Goal: Task Accomplishment & Management: Manage account settings

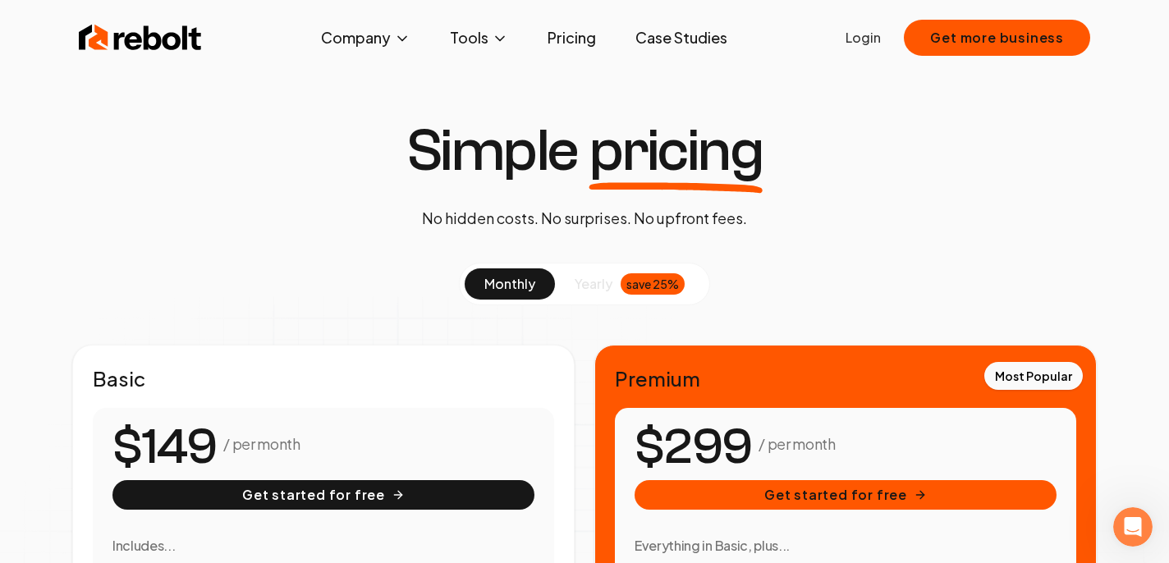
scroll to position [11, 0]
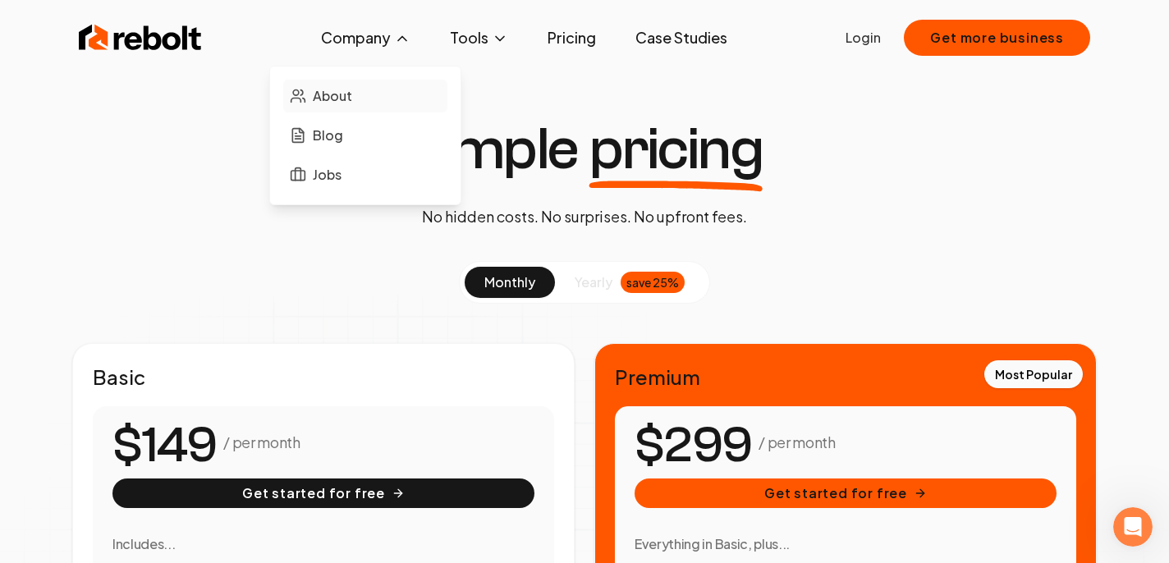
click at [337, 94] on span "About" at bounding box center [332, 96] width 39 height 20
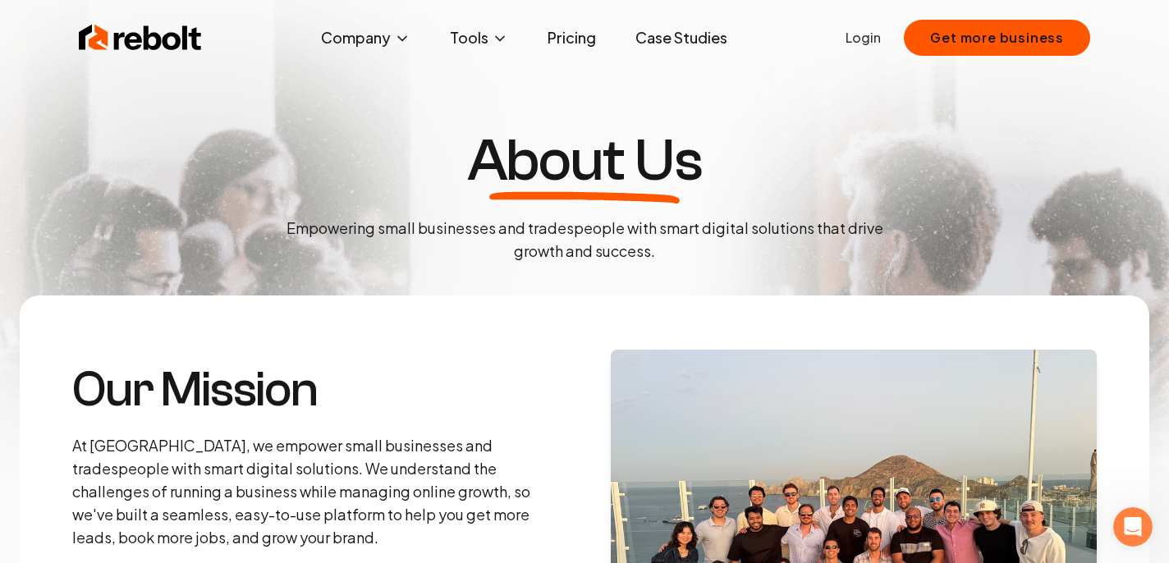
click at [570, 49] on link "Pricing" at bounding box center [571, 37] width 75 height 33
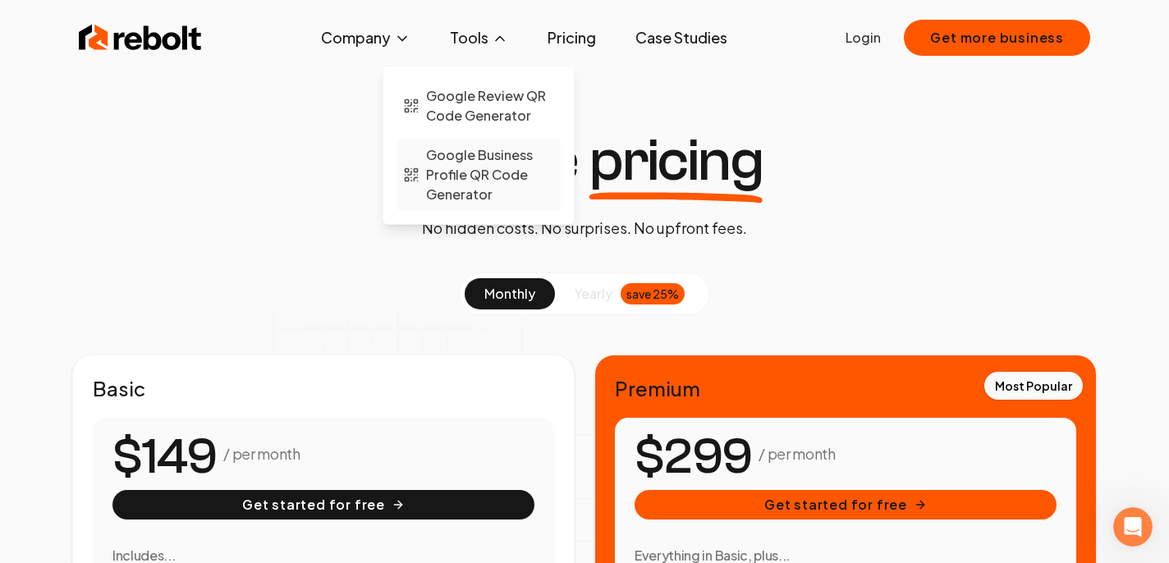
click at [460, 169] on span "Google Business Profile QR Code Generator" at bounding box center [490, 174] width 128 height 59
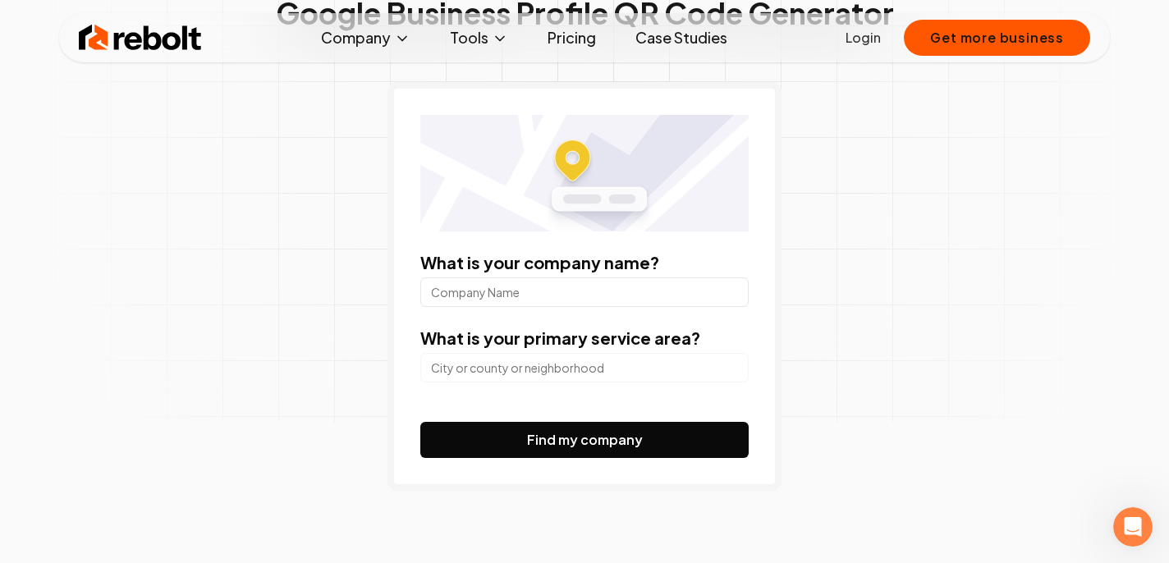
scroll to position [174, 0]
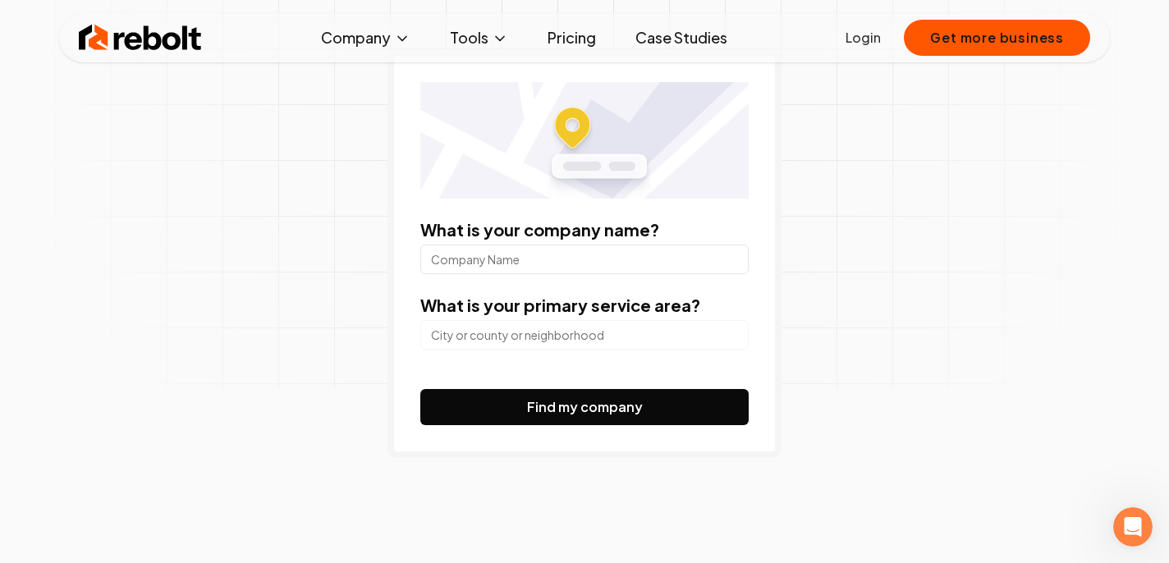
click at [667, 260] on input "What is your company name?" at bounding box center [584, 260] width 328 height 30
click at [827, 281] on div "Google Business Profile QR Code Generator What is your company name? What is yo…" at bounding box center [584, 244] width 841 height 744
click at [682, 268] on input "What is your company name?" at bounding box center [584, 260] width 328 height 30
type input "immaculate utah window cleaning"
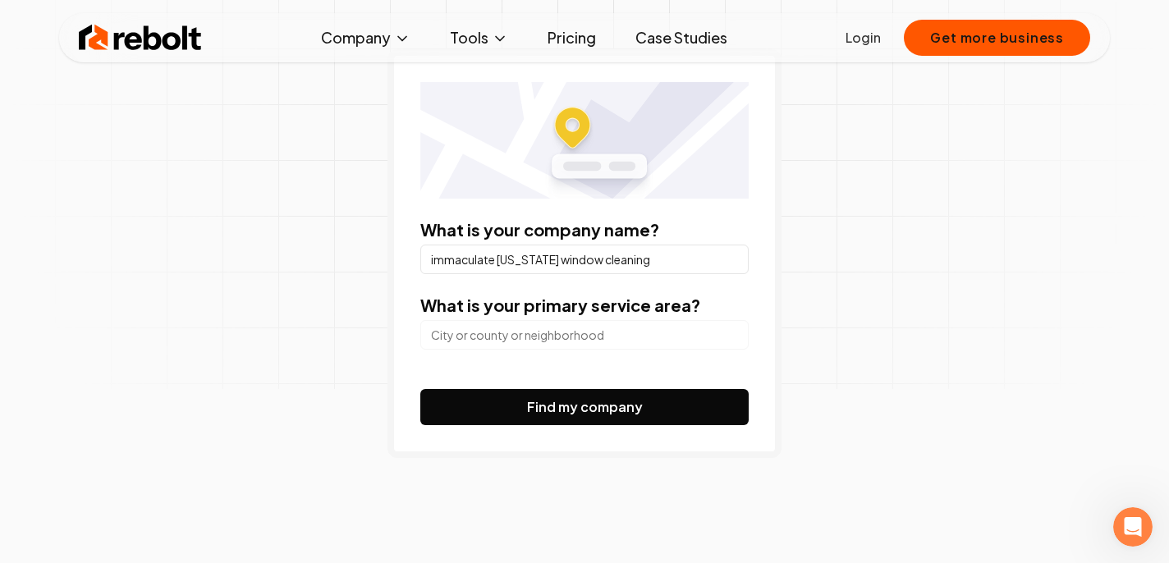
click at [634, 333] on input "search" at bounding box center [584, 335] width 328 height 30
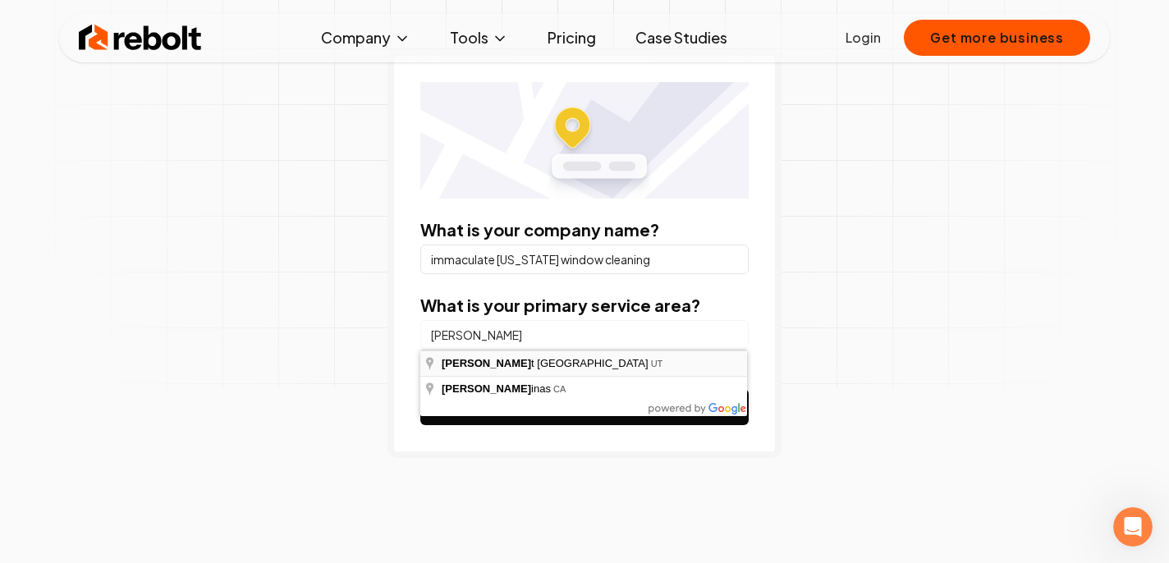
type input "Salt Lake City, UT"
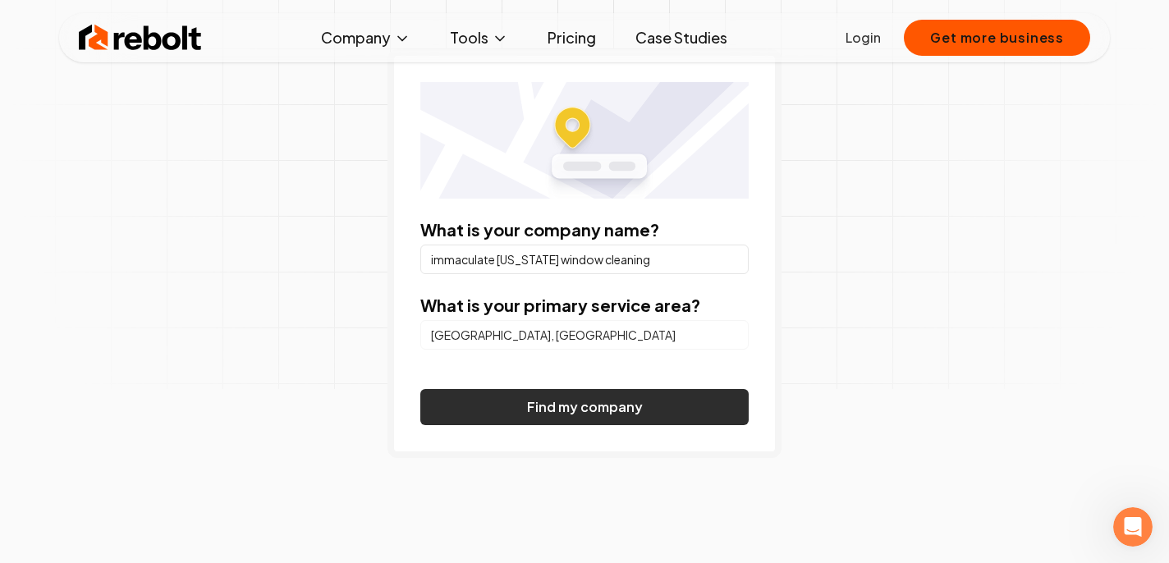
click at [617, 409] on button "Find my company" at bounding box center [584, 407] width 328 height 36
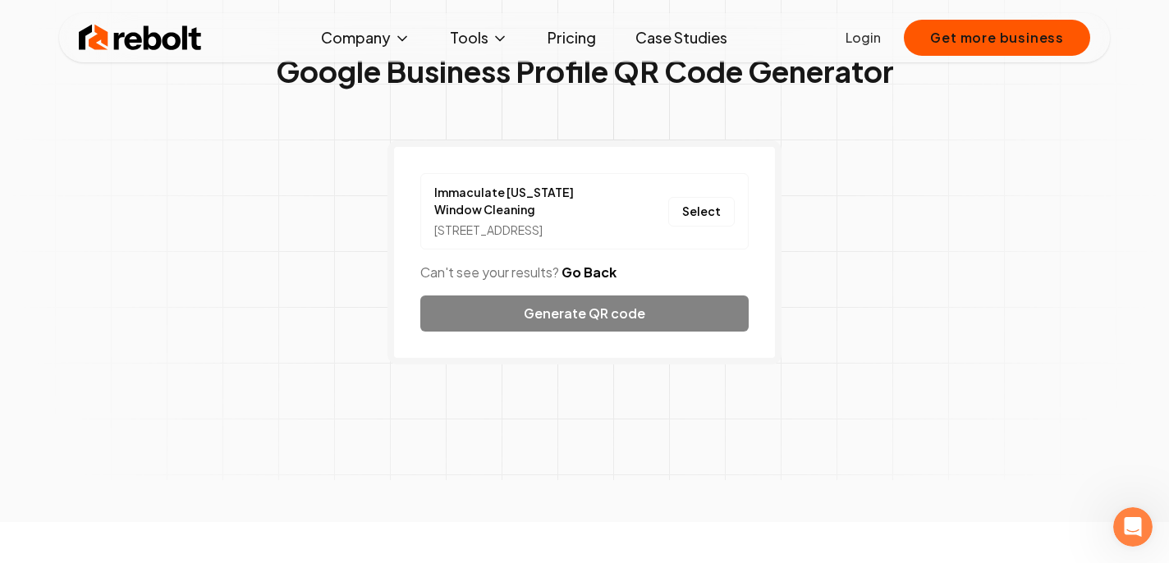
scroll to position [81, 0]
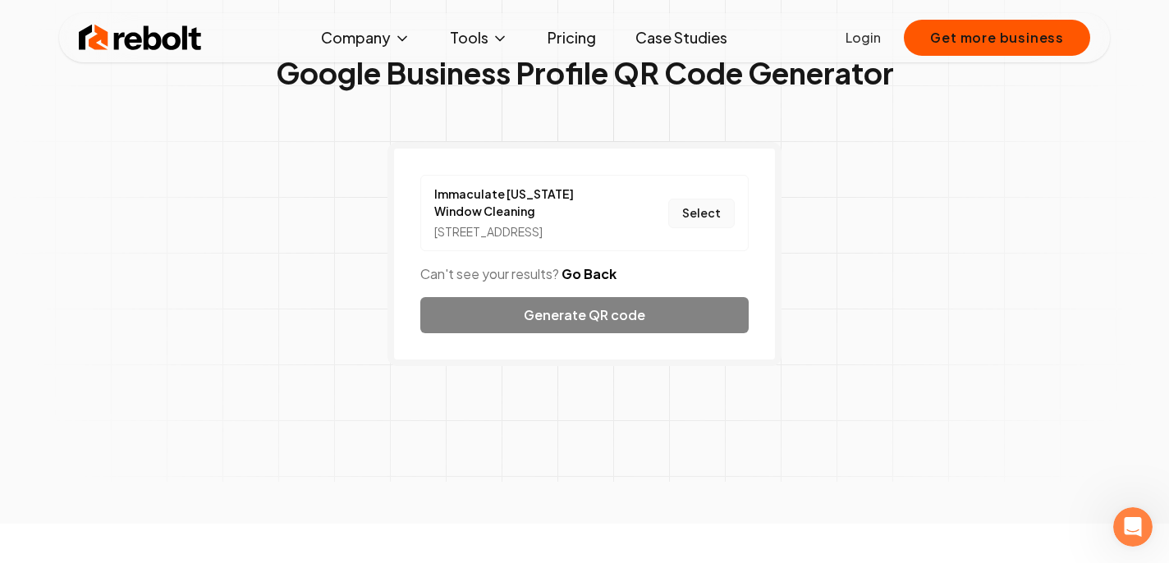
click at [712, 221] on button "Select" at bounding box center [701, 214] width 66 height 30
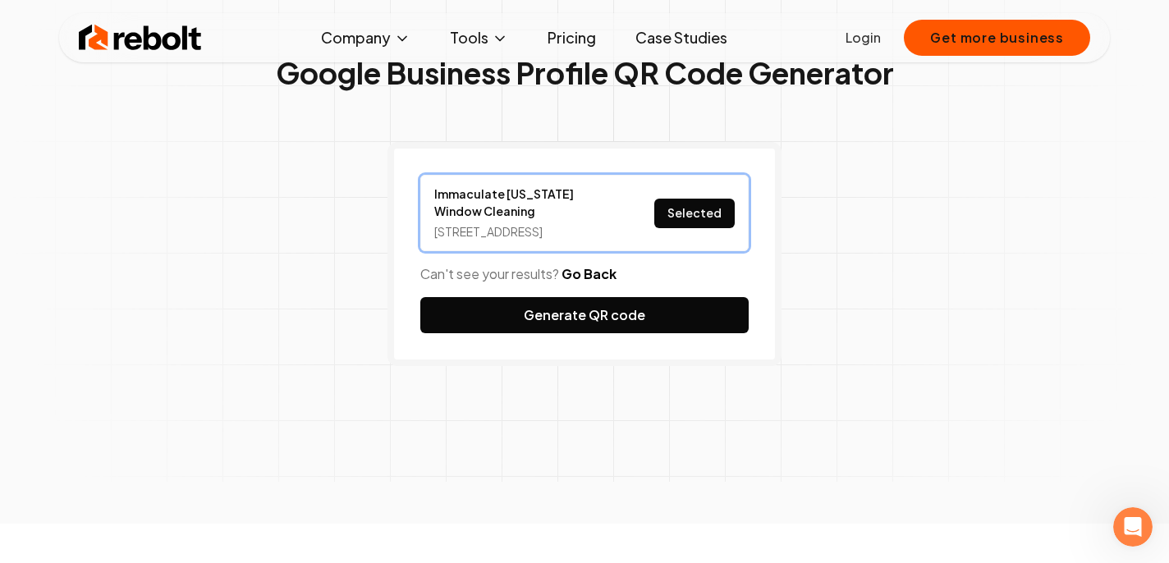
click at [788, 392] on div "Google Business Profile QR Code Generator Immaculate Utah Window Cleaning 6799 …" at bounding box center [584, 244] width 841 height 559
click at [892, 392] on div "Google Business Profile QR Code Generator Immaculate Utah Window Cleaning 6799 …" at bounding box center [584, 244] width 841 height 559
click at [910, 388] on div "Google Business Profile QR Code Generator Immaculate Utah Window Cleaning 6799 …" at bounding box center [584, 244] width 841 height 559
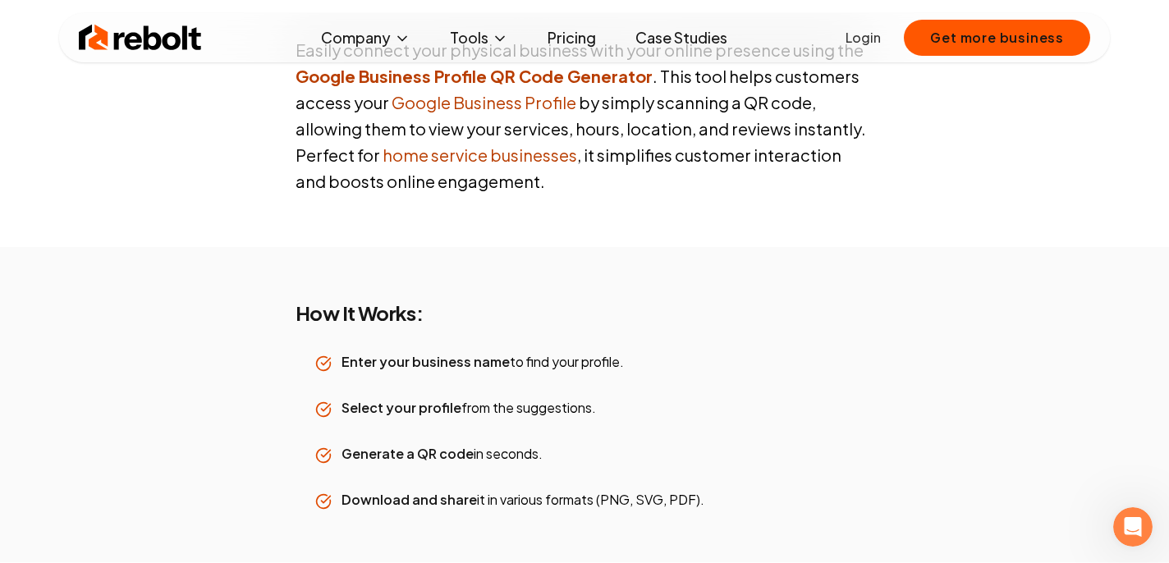
scroll to position [0, 0]
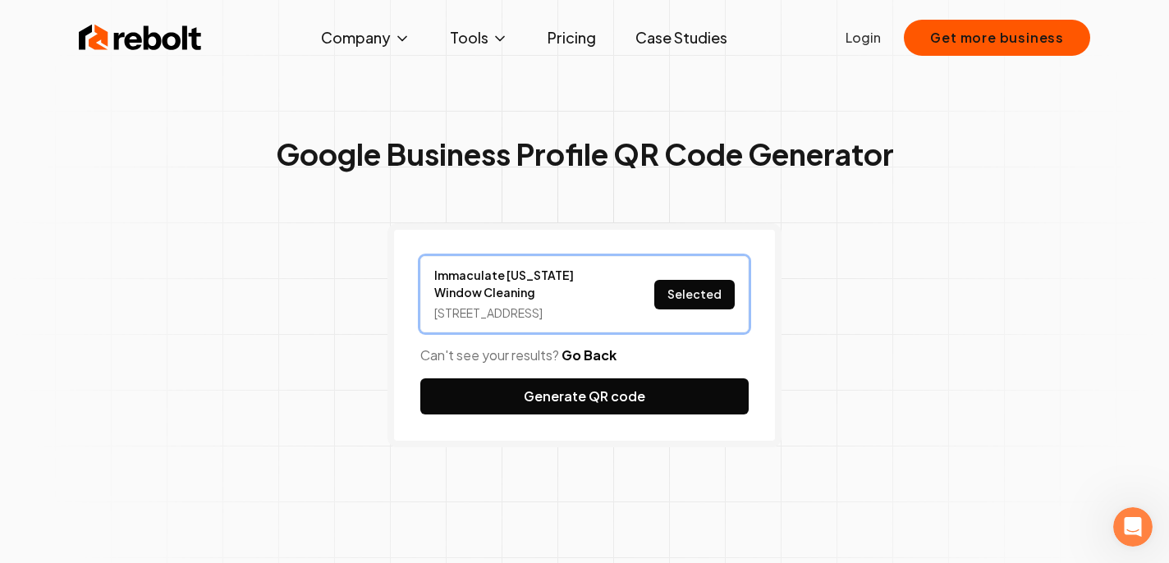
click at [593, 365] on button "Go Back" at bounding box center [589, 356] width 55 height 20
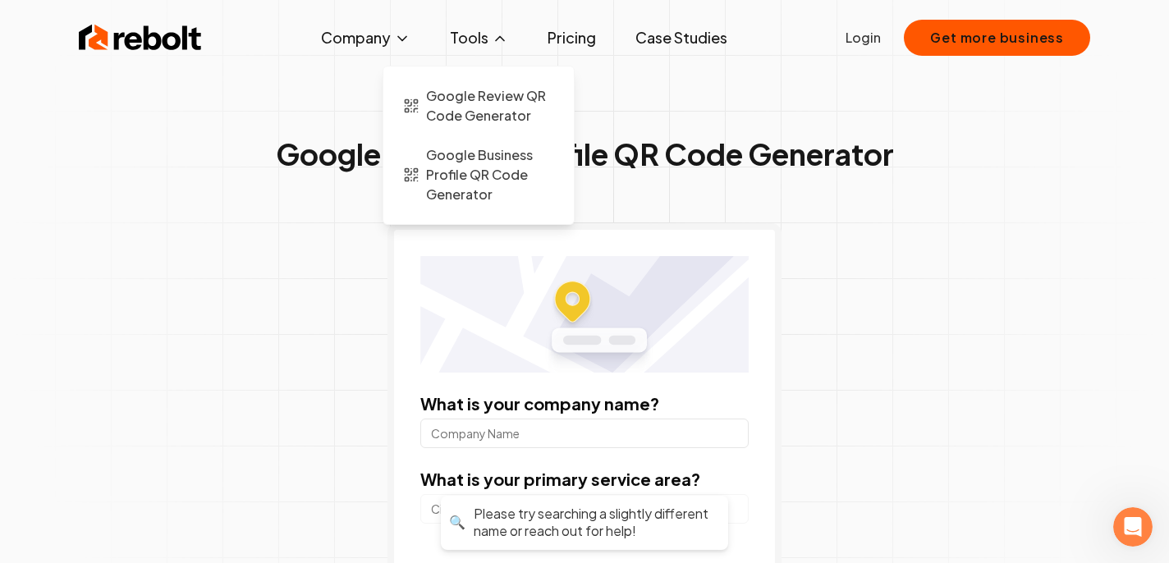
click at [484, 39] on button "Tools" at bounding box center [479, 37] width 85 height 33
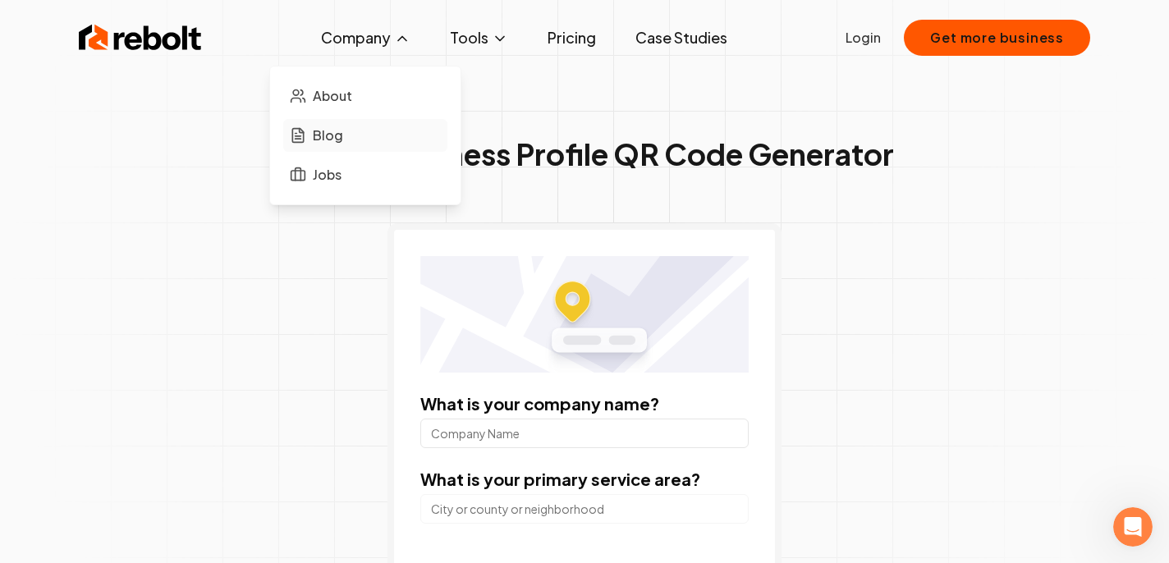
click at [331, 139] on span "Blog" at bounding box center [328, 136] width 30 height 20
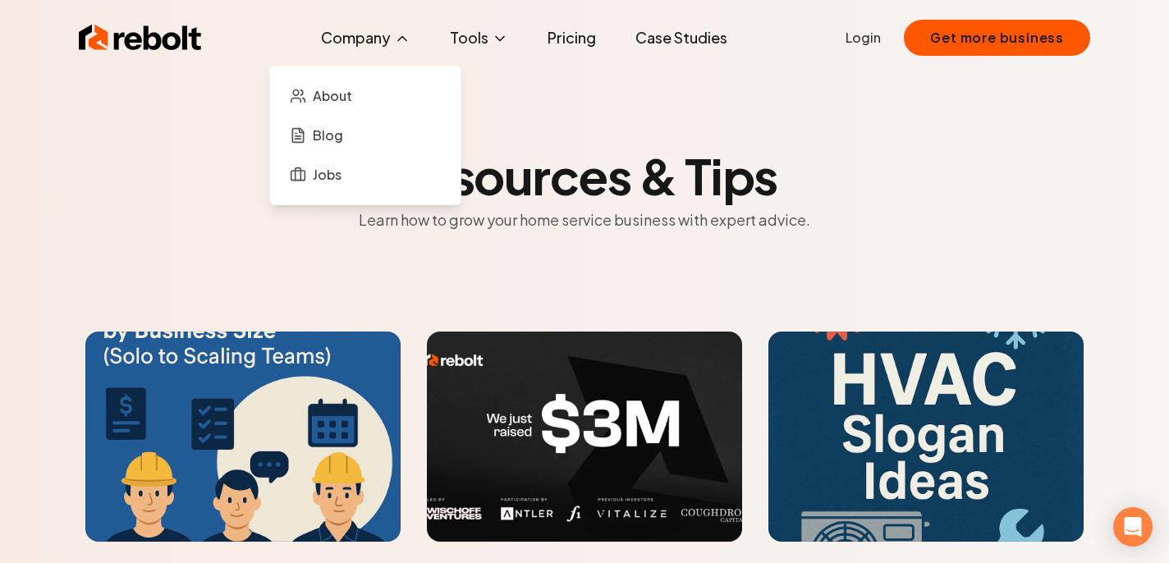
click at [384, 40] on button "Company" at bounding box center [366, 37] width 116 height 33
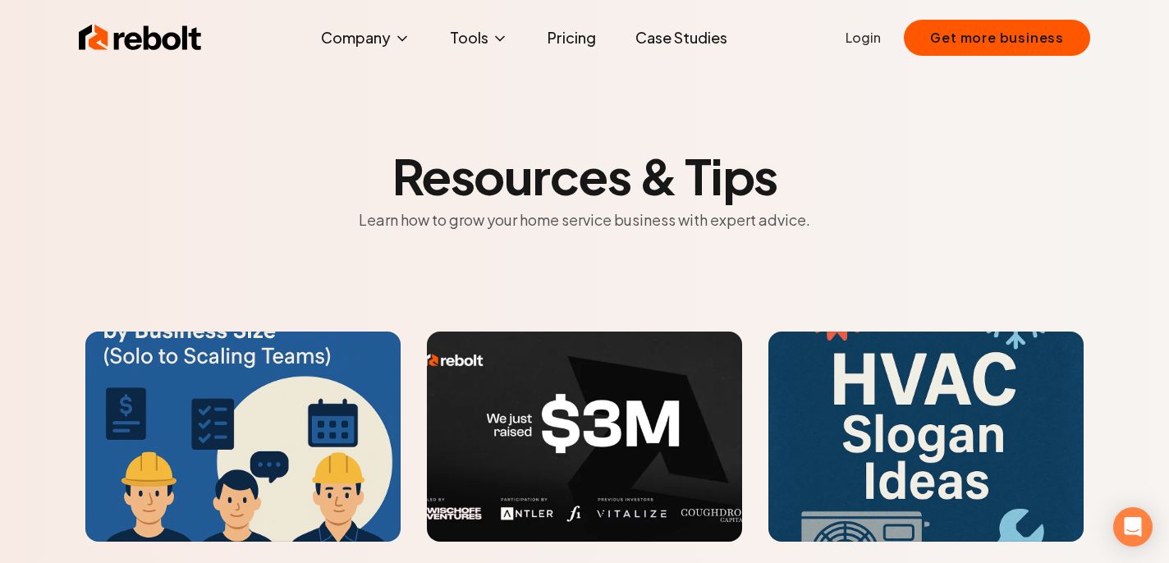
click at [587, 44] on link "Pricing" at bounding box center [571, 37] width 75 height 33
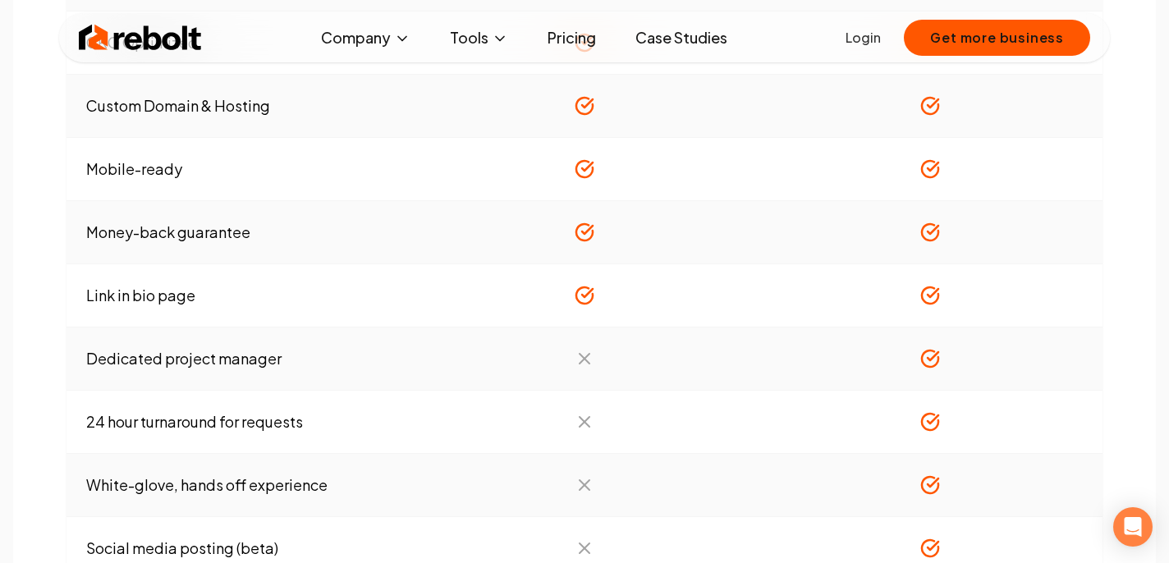
scroll to position [1832, 0]
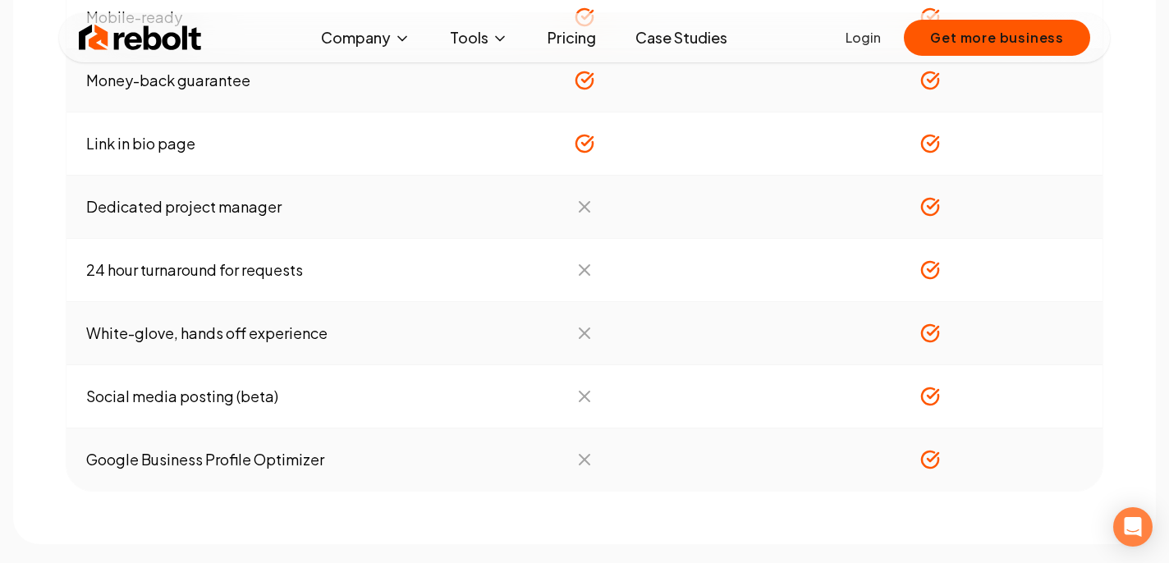
click at [153, 149] on td "Link in bio page" at bounding box center [239, 143] width 346 height 63
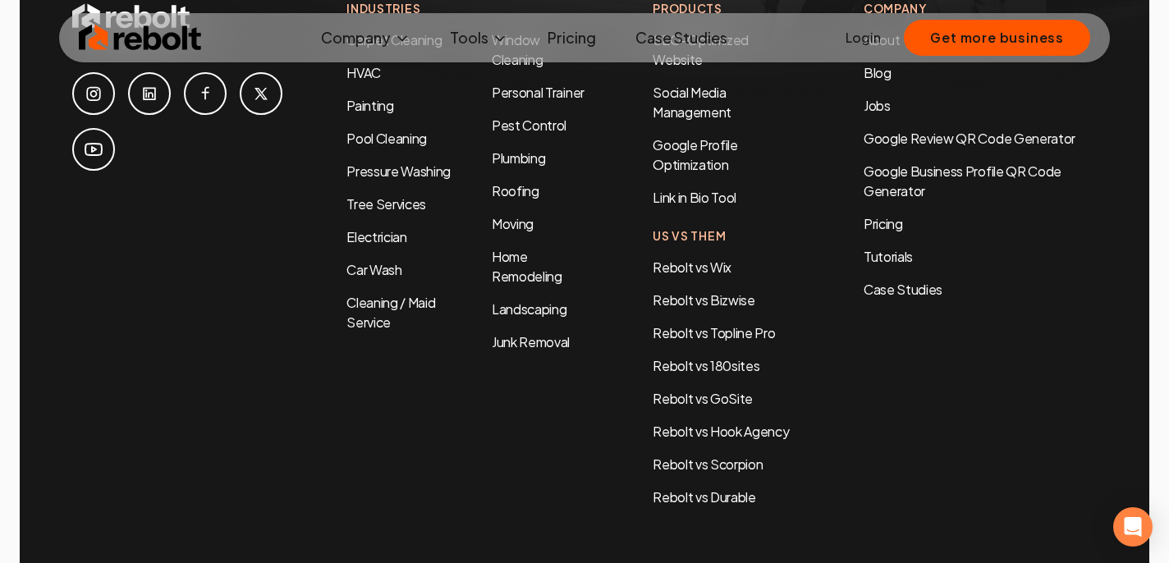
scroll to position [3739, 0]
click at [729, 159] on div "Products SEO-Optimized Website Social Media Management Google Profile Optimizat…" at bounding box center [725, 254] width 145 height 507
click at [731, 190] on link "Link in Bio Tool" at bounding box center [695, 198] width 84 height 17
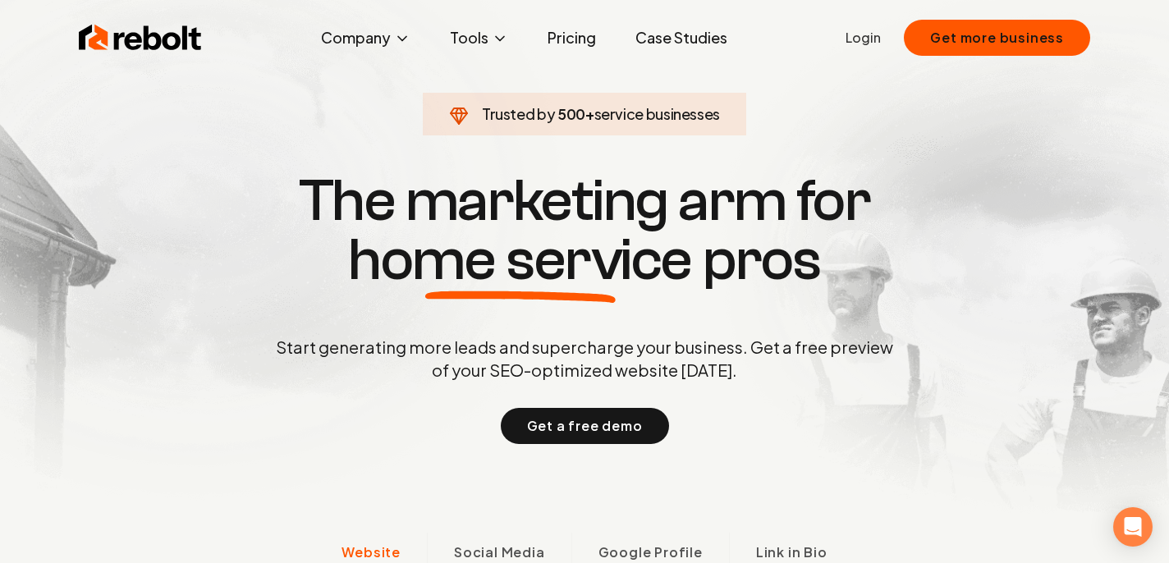
click at [862, 44] on link "Login" at bounding box center [863, 38] width 35 height 20
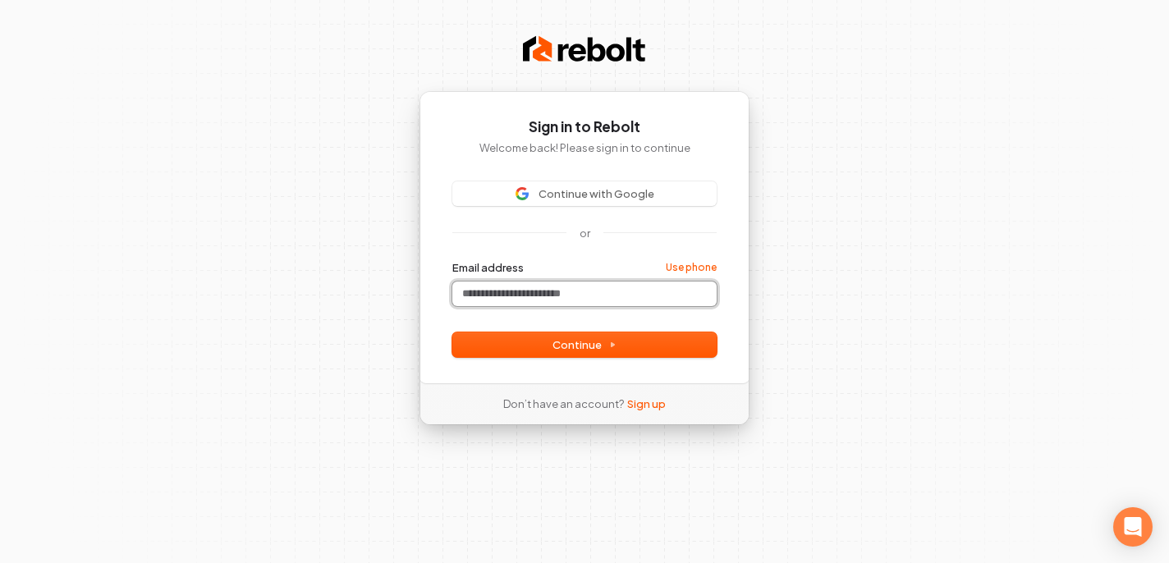
click at [556, 290] on input "Email address" at bounding box center [584, 294] width 264 height 25
type input "*"
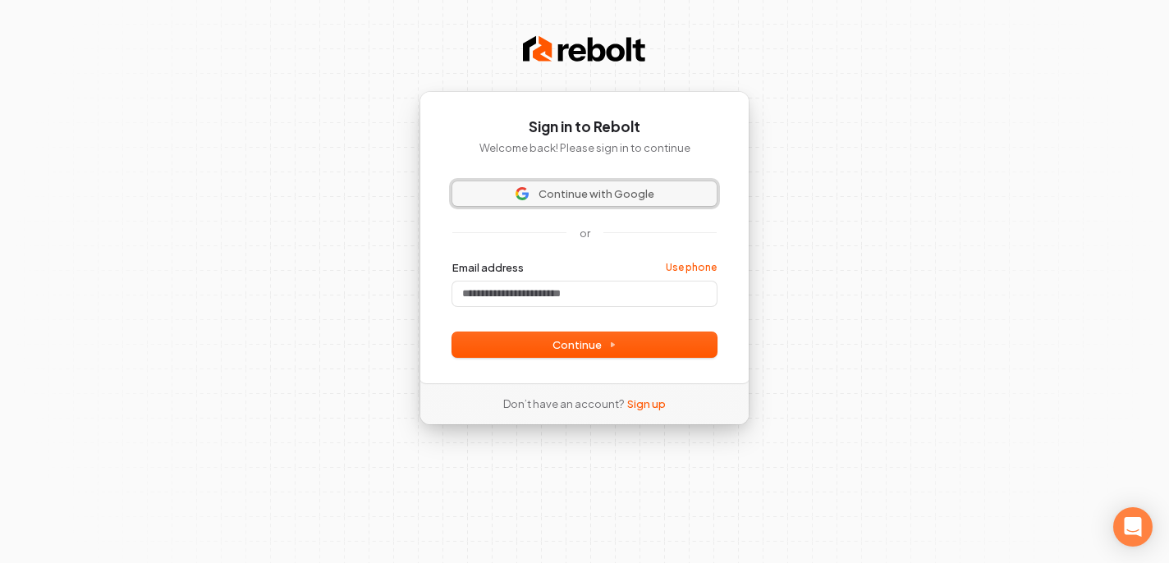
click at [653, 189] on span "Continue with Google" at bounding box center [584, 193] width 245 height 15
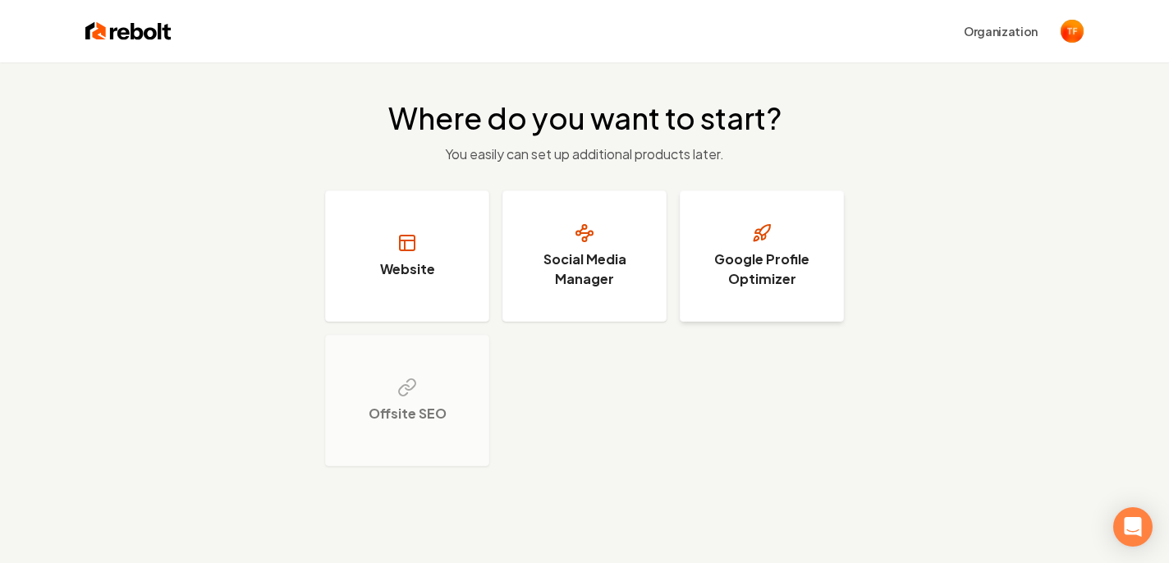
click at [733, 268] on h3 "Google Profile Optimizer" at bounding box center [761, 269] width 123 height 39
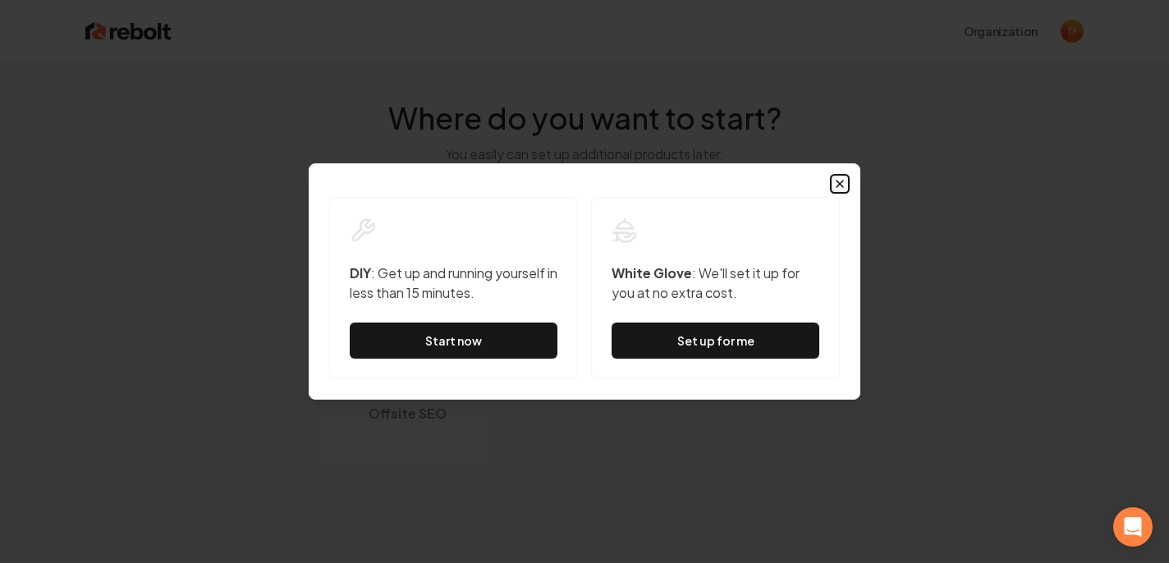
click at [840, 186] on icon "button" at bounding box center [839, 183] width 13 height 13
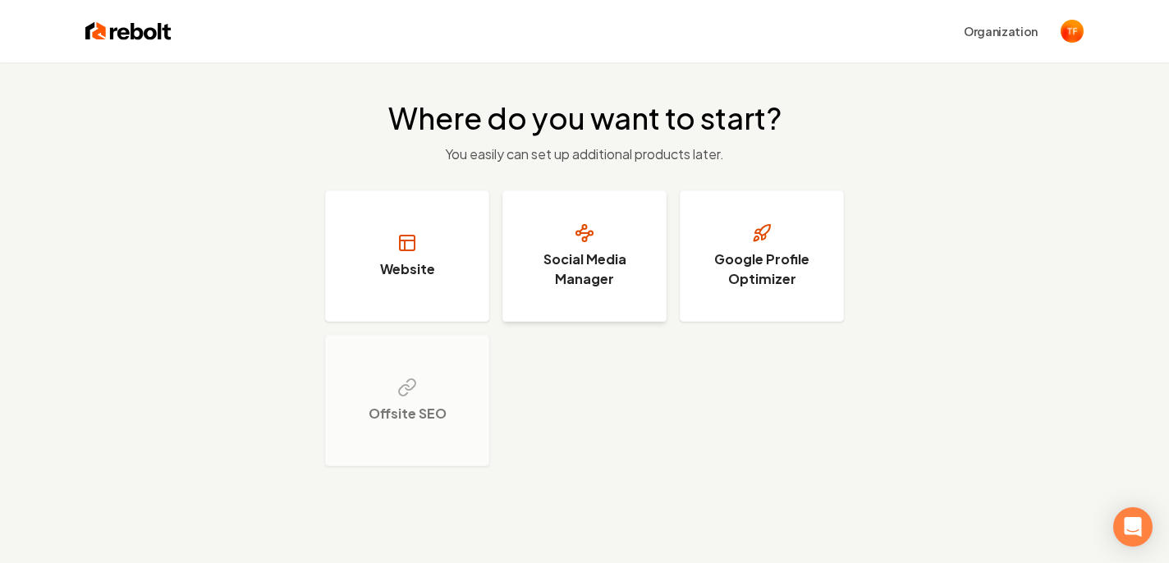
click at [585, 258] on h3 "Social Media Manager" at bounding box center [584, 269] width 123 height 39
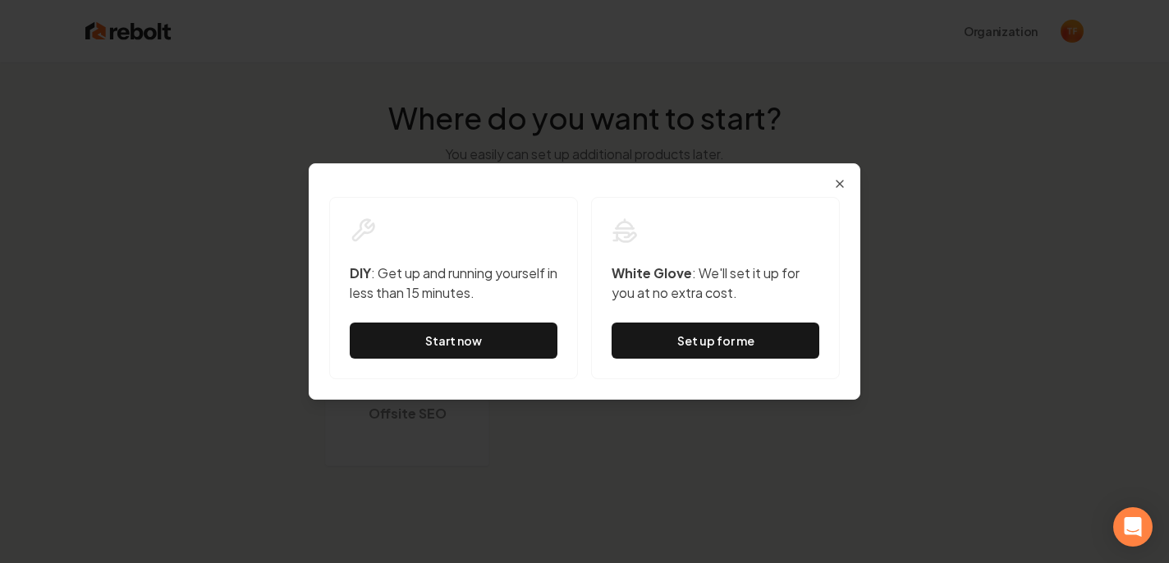
click at [839, 174] on div "Dialog DIY : Get up and running yourself in less than 15 minutes. Start now Whi…" at bounding box center [585, 281] width 552 height 236
click at [839, 185] on icon "button" at bounding box center [840, 184] width 7 height 7
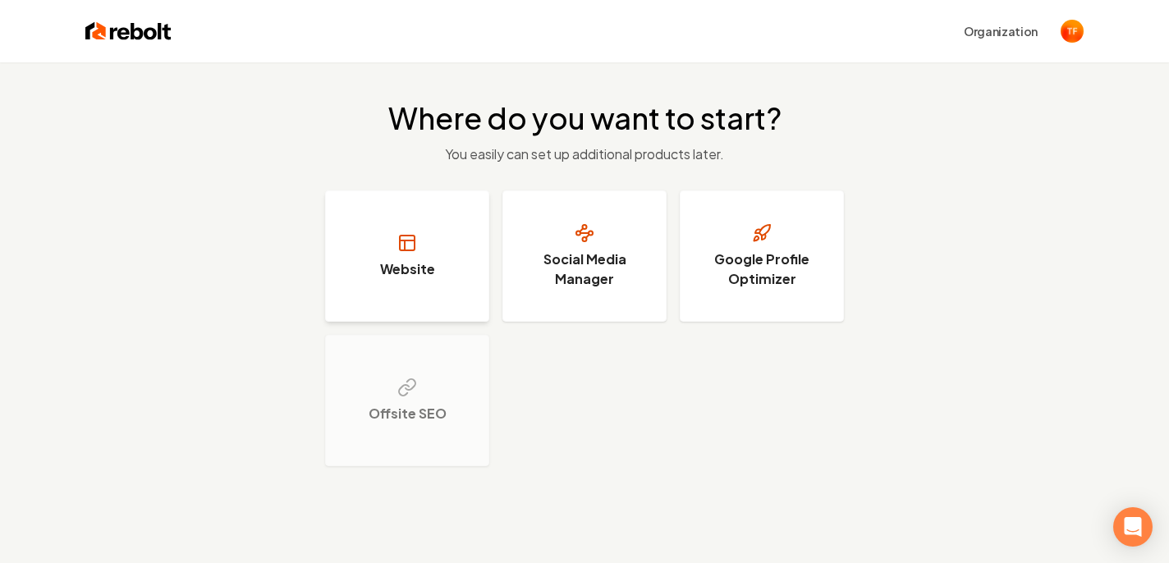
click at [434, 249] on button "Website" at bounding box center [407, 255] width 164 height 131
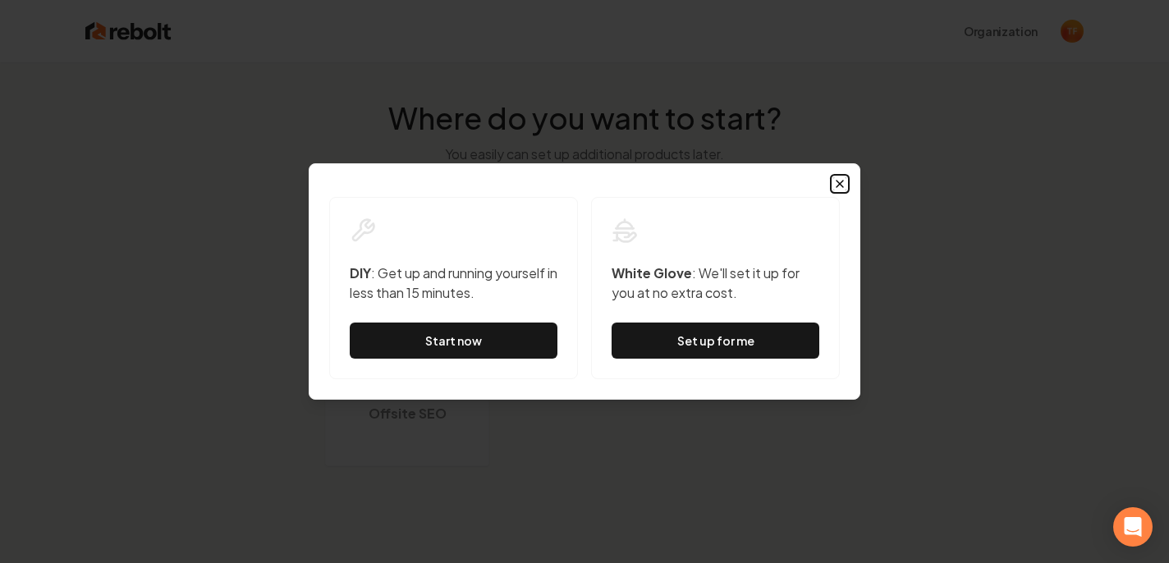
click at [840, 186] on icon "button" at bounding box center [839, 183] width 13 height 13
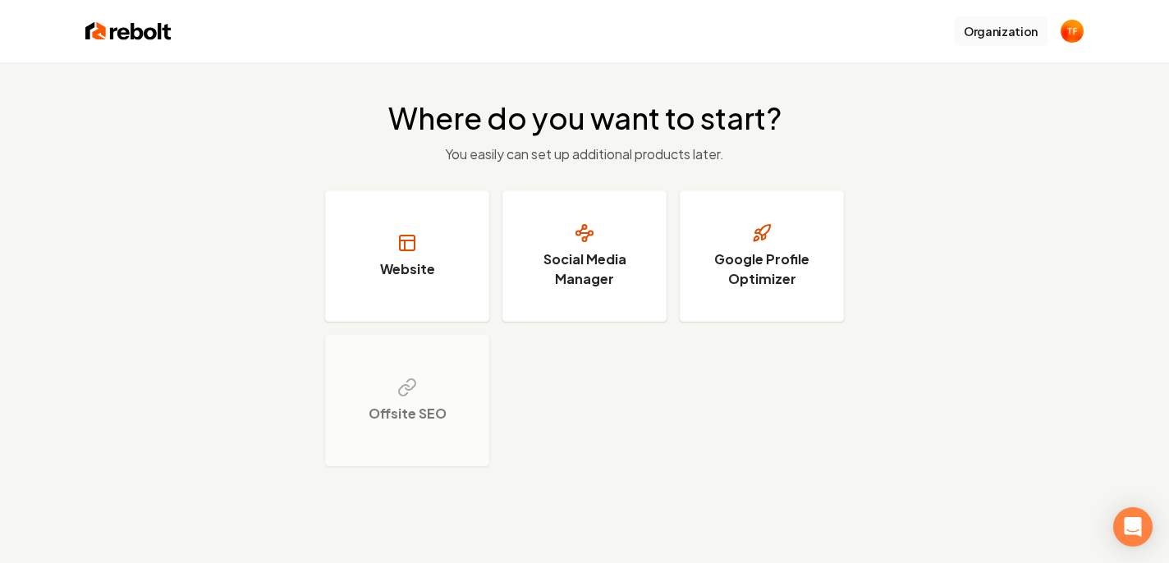
click at [1012, 23] on button "Organization" at bounding box center [1001, 31] width 94 height 30
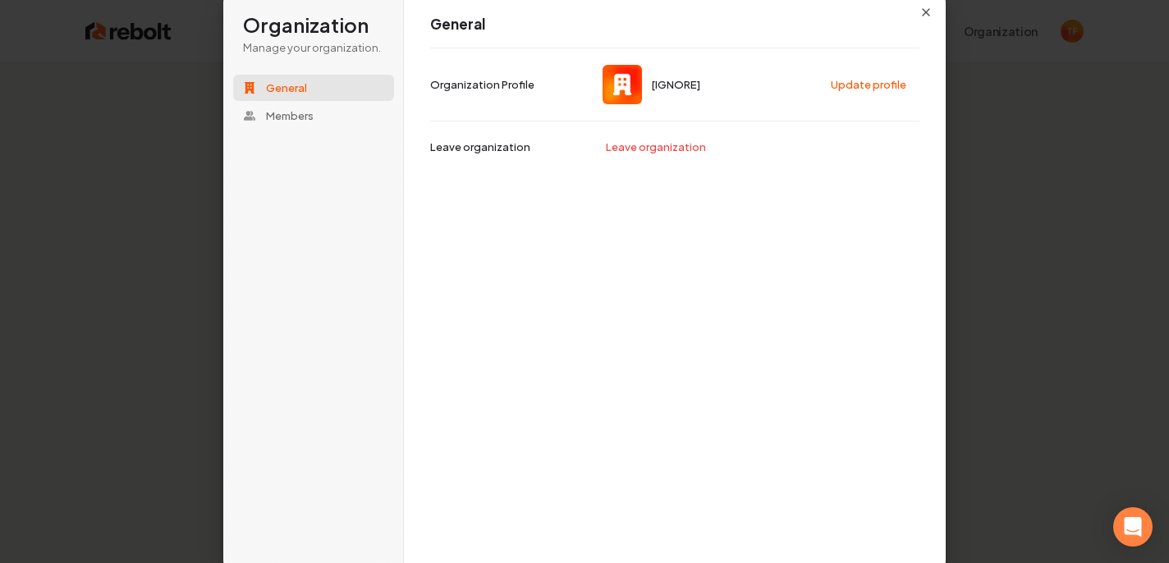
click at [497, 88] on p "Organization Profile" at bounding box center [482, 84] width 104 height 15
click at [657, 84] on span "[IGNORE]" at bounding box center [676, 84] width 48 height 15
click at [640, 85] on img at bounding box center [622, 84] width 39 height 39
click at [610, 83] on img at bounding box center [622, 84] width 39 height 39
click at [846, 86] on button "Update profile" at bounding box center [870, 84] width 94 height 25
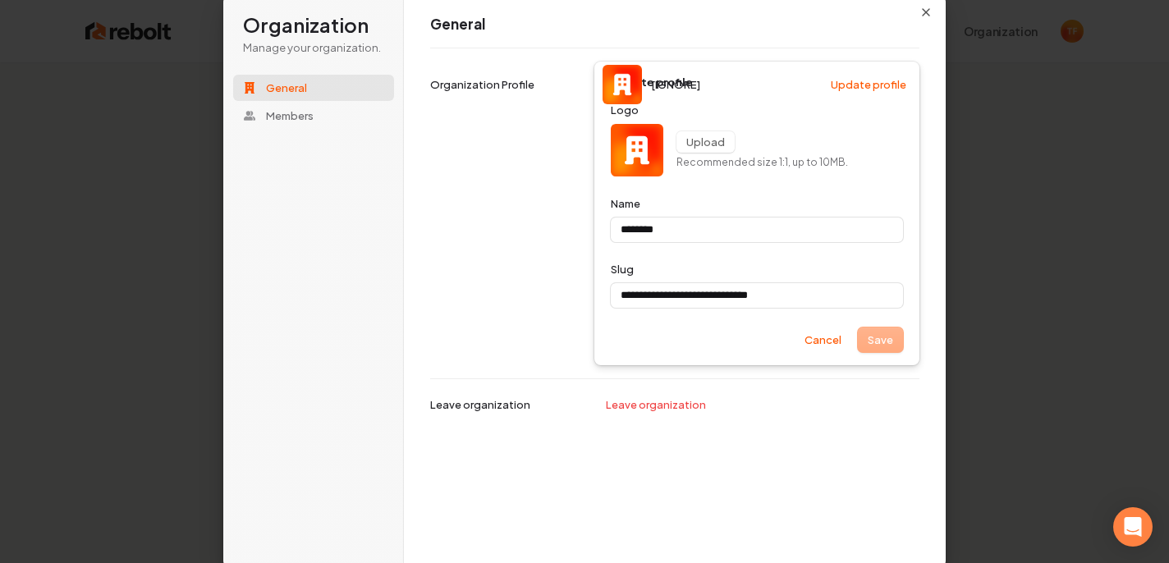
type input "********"
type input "**********"
type input "********"
type input "**********"
click at [832, 349] on button "Cancel" at bounding box center [823, 340] width 57 height 25
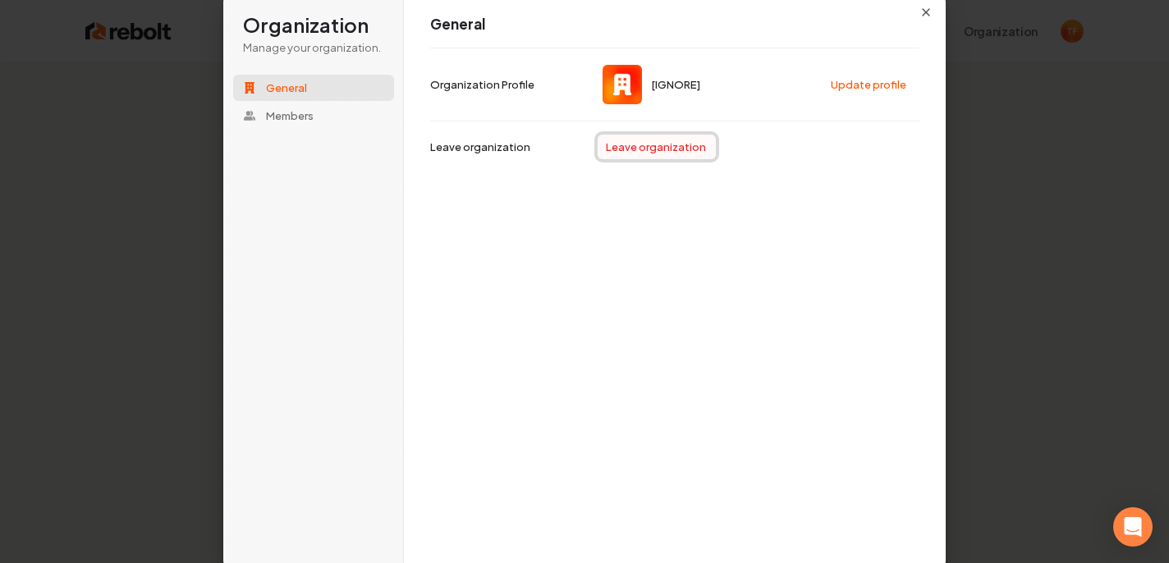
click at [665, 154] on button "Leave organization" at bounding box center [657, 147] width 118 height 25
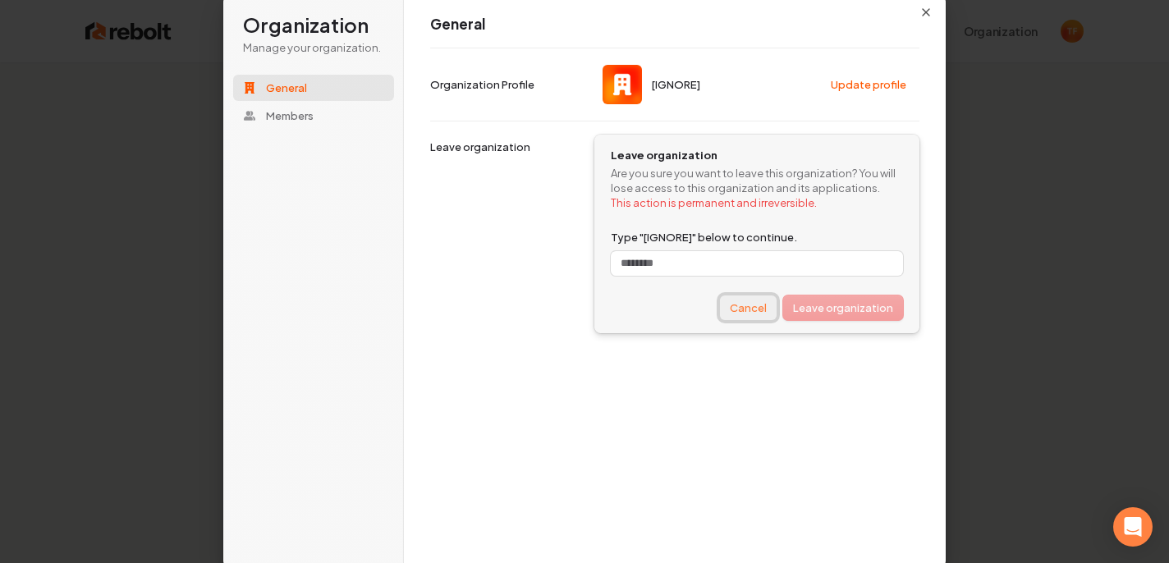
click at [746, 318] on button "Cancel" at bounding box center [748, 308] width 57 height 25
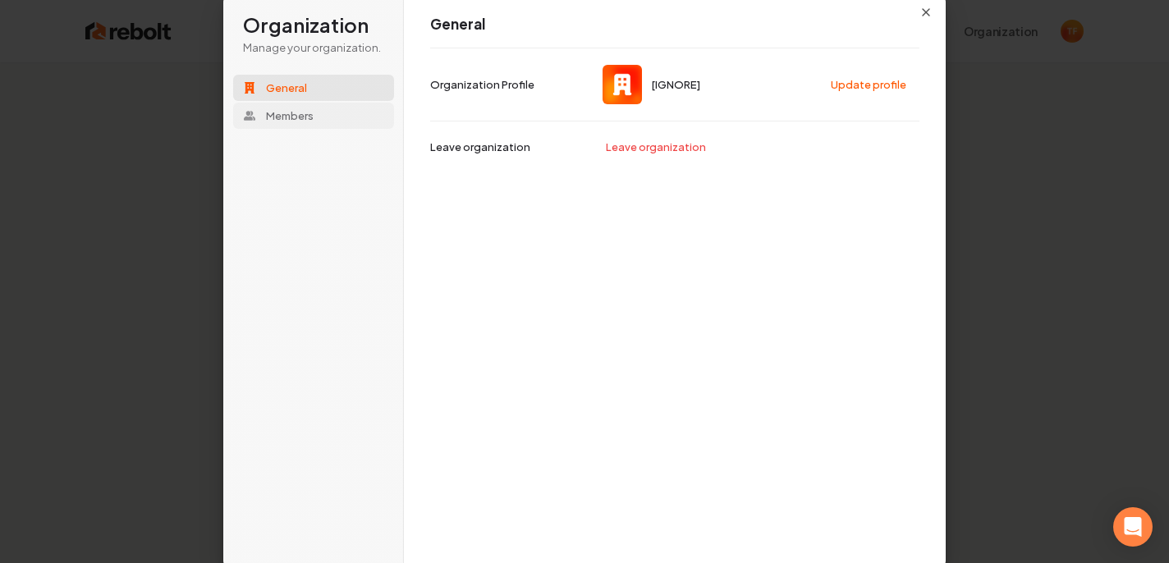
click at [321, 122] on button "Members" at bounding box center [313, 116] width 161 height 26
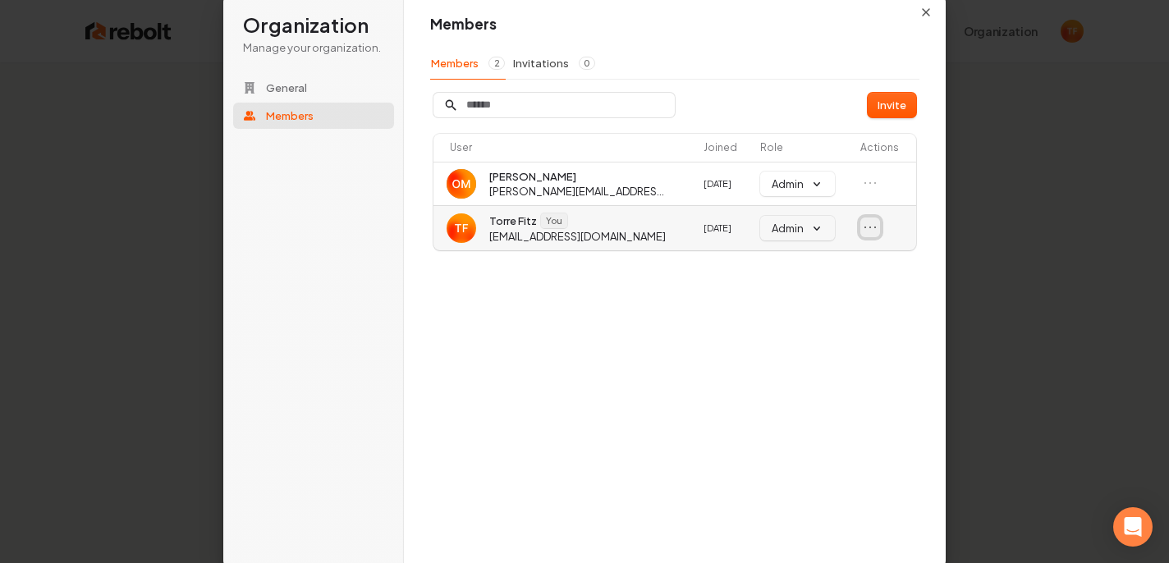
click at [864, 227] on icon "Open menu" at bounding box center [870, 227] width 16 height 16
click at [864, 227] on icon "Close menu" at bounding box center [870, 227] width 16 height 16
click at [317, 95] on button "General" at bounding box center [313, 88] width 161 height 26
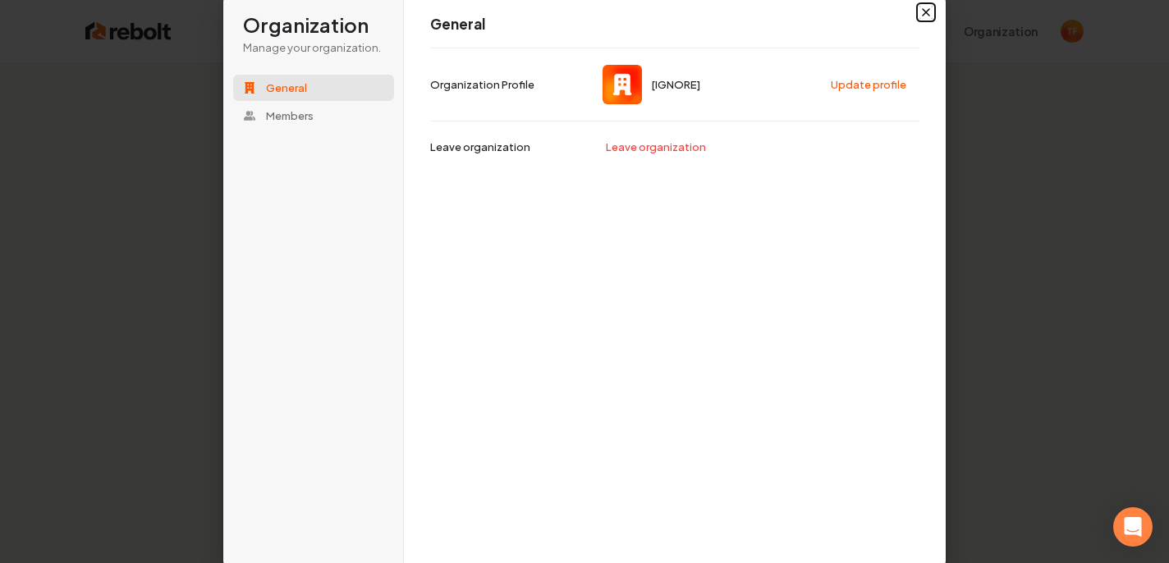
click at [919, 10] on icon "button" at bounding box center [925, 12] width 13 height 13
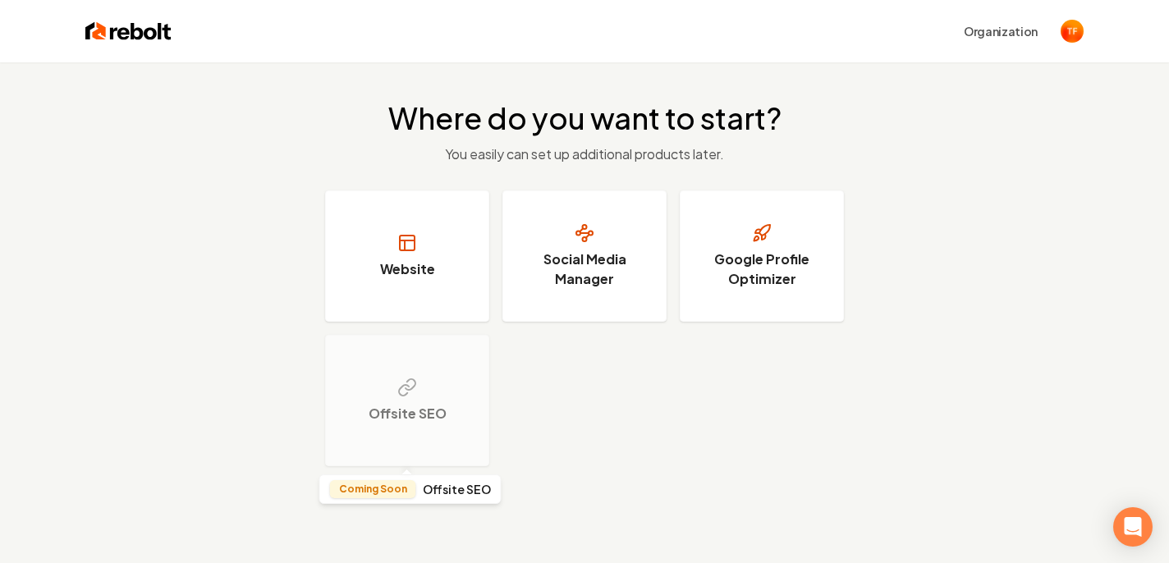
click at [441, 389] on div "Offsite SEO" at bounding box center [407, 400] width 164 height 131
click at [429, 398] on div "Offsite SEO" at bounding box center [407, 400] width 164 height 131
click at [395, 414] on h3 "Offsite SEO" at bounding box center [408, 414] width 78 height 20
click at [397, 493] on p "Coming Soon" at bounding box center [373, 489] width 68 height 13
click at [465, 488] on h4 "Offsite SEO" at bounding box center [457, 489] width 68 height 11
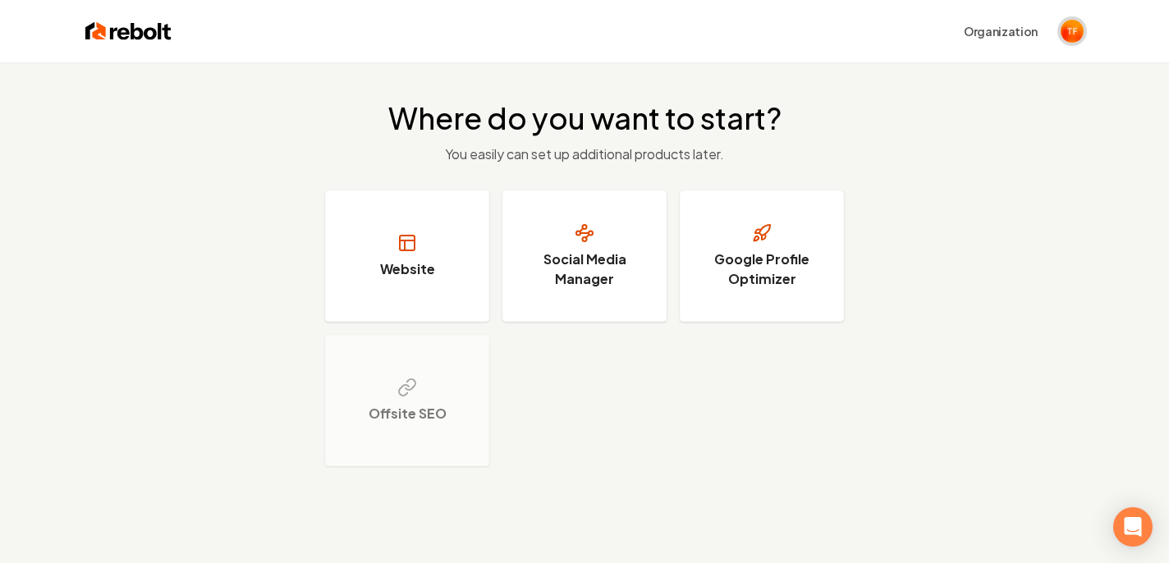
click at [1068, 41] on img "Open user button" at bounding box center [1072, 31] width 23 height 23
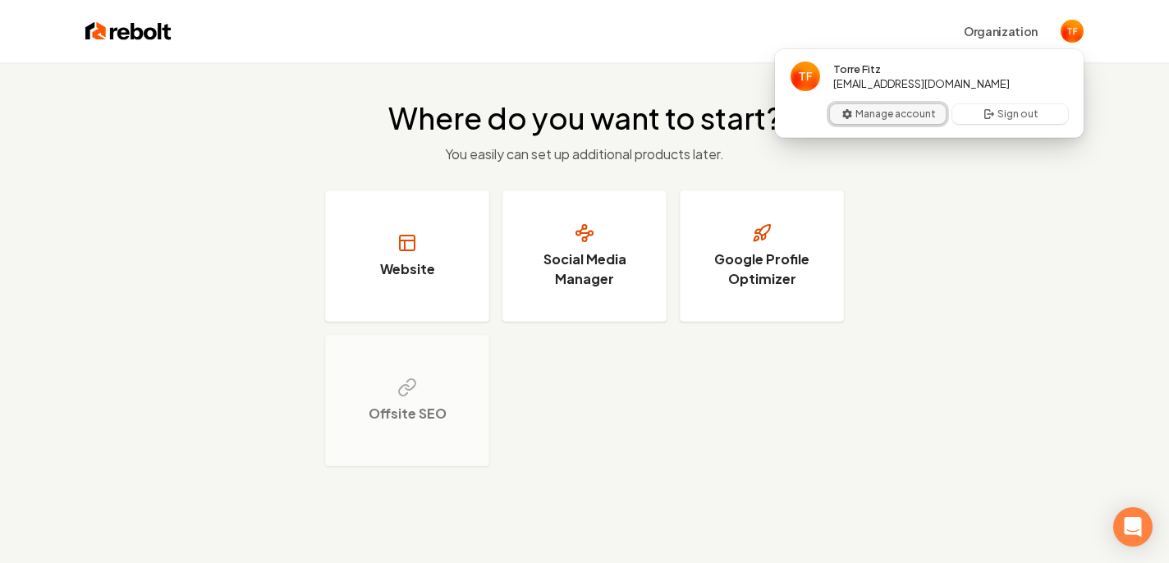
click at [907, 109] on button "Manage account" at bounding box center [888, 114] width 116 height 20
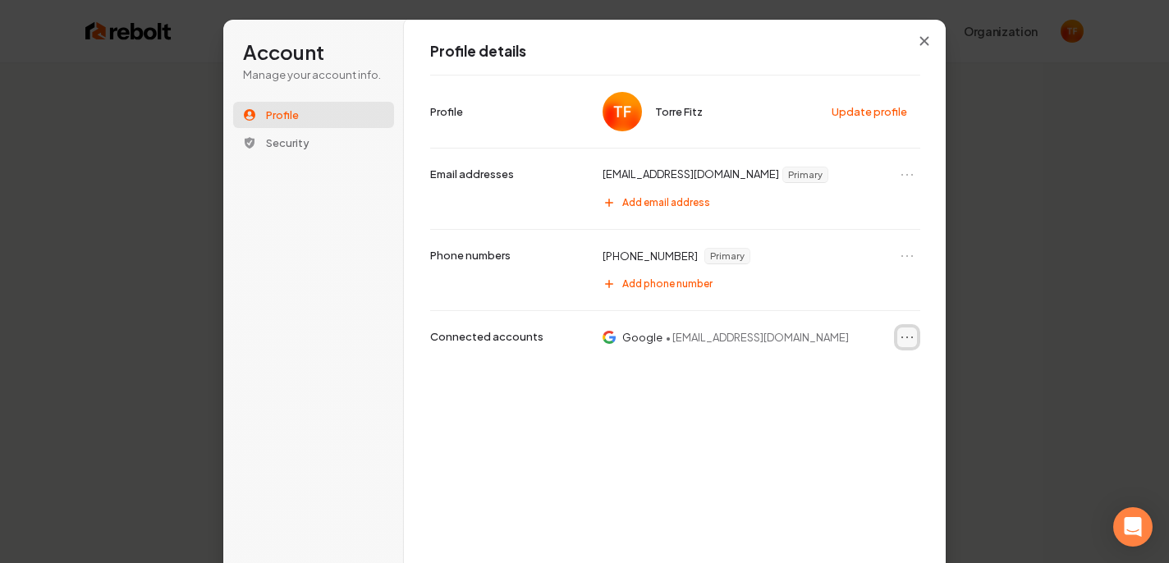
click at [901, 340] on icon "Open menu" at bounding box center [907, 337] width 16 height 16
click at [901, 340] on icon "Close menu" at bounding box center [907, 337] width 16 height 16
click at [316, 110] on button "Profile" at bounding box center [313, 115] width 161 height 26
click at [293, 138] on span "Security" at bounding box center [288, 142] width 44 height 15
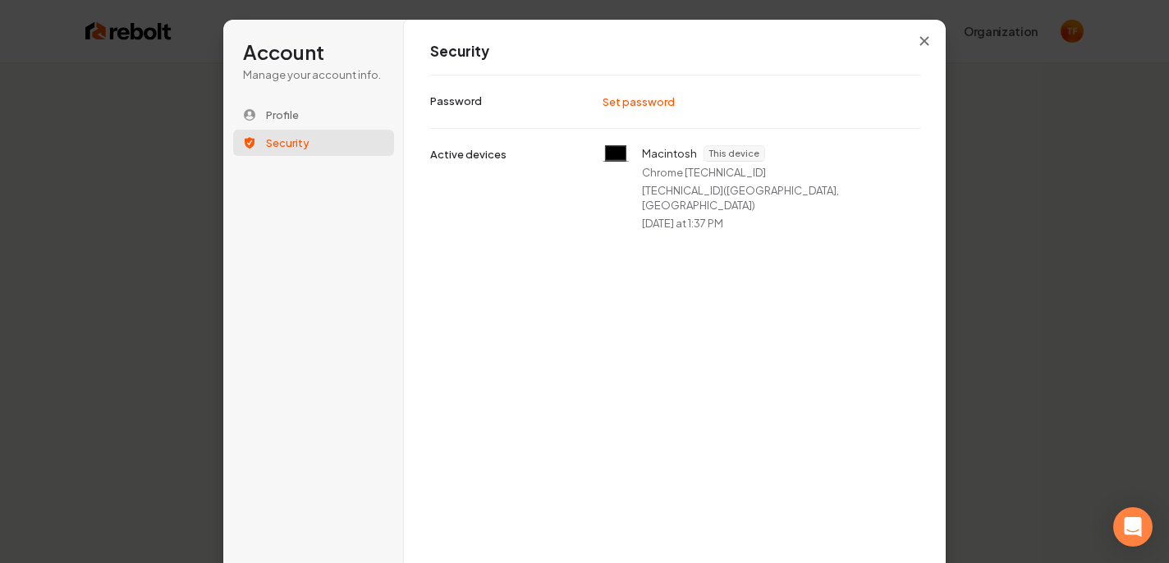
click at [274, 258] on div "Account Manage your account info. Profile Security" at bounding box center [316, 309] width 187 height 578
click at [928, 39] on icon "Close modal" at bounding box center [924, 41] width 10 height 10
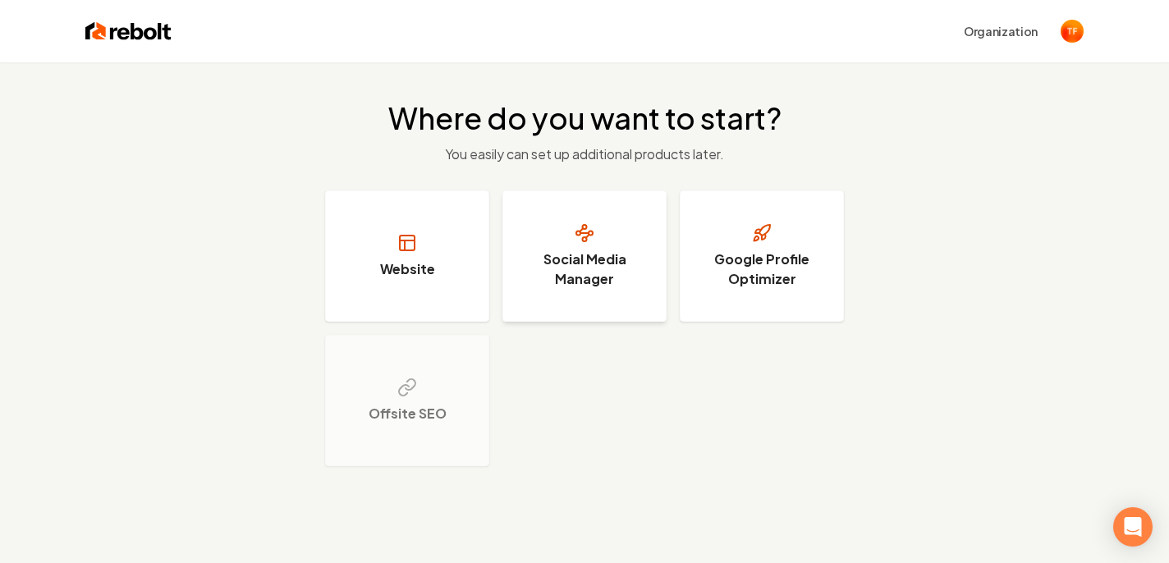
click at [552, 264] on h3 "Social Media Manager" at bounding box center [584, 269] width 123 height 39
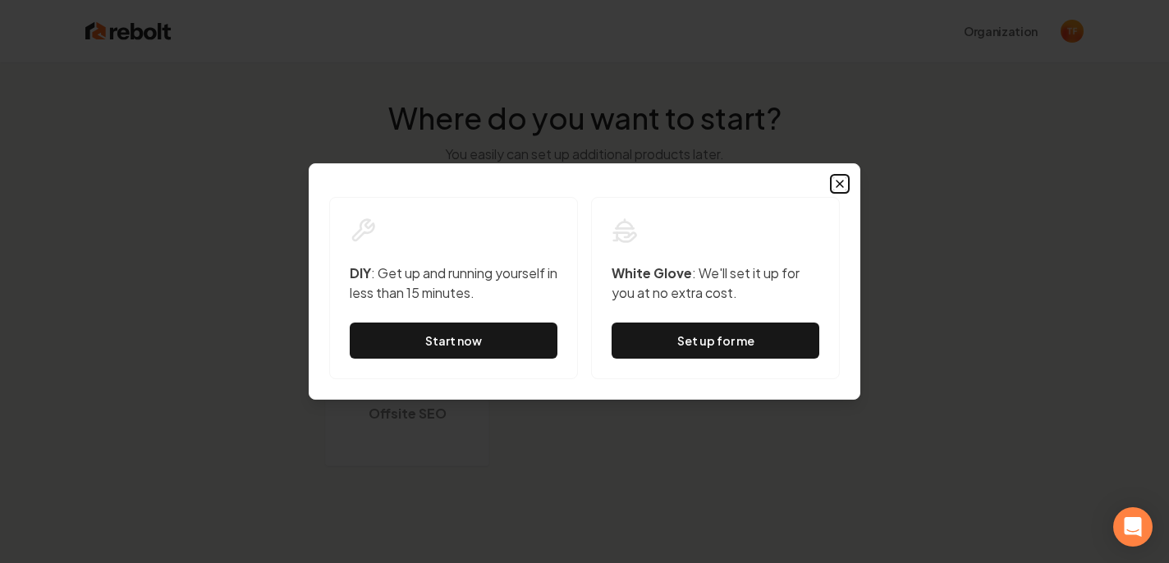
click at [843, 183] on icon "button" at bounding box center [839, 183] width 13 height 13
